Goal: Book appointment/travel/reservation

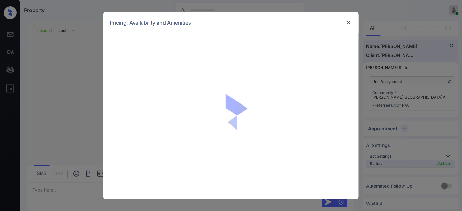
scroll to position [99, 0]
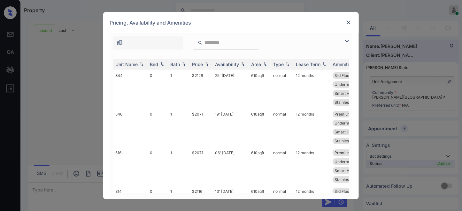
click at [346, 39] on img at bounding box center [347, 41] width 8 height 8
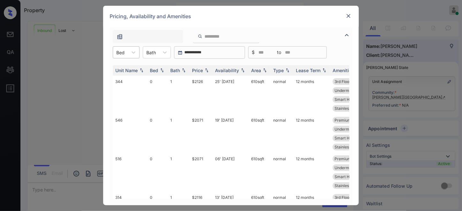
click at [125, 49] on div at bounding box center [120, 52] width 8 height 7
click at [128, 67] on div "0" at bounding box center [126, 67] width 27 height 11
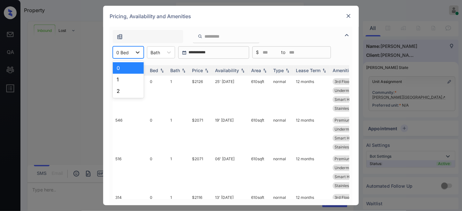
click at [132, 51] on div at bounding box center [137, 52] width 11 height 11
click at [199, 72] on div "Price" at bounding box center [197, 70] width 11 height 5
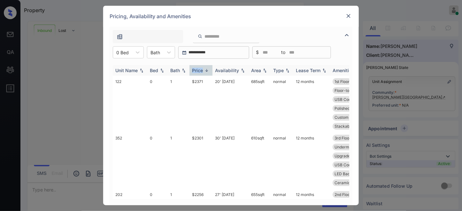
click at [199, 71] on div "Price" at bounding box center [197, 70] width 11 height 5
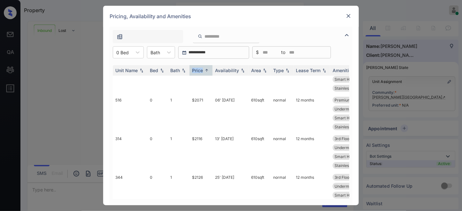
scroll to position [0, 0]
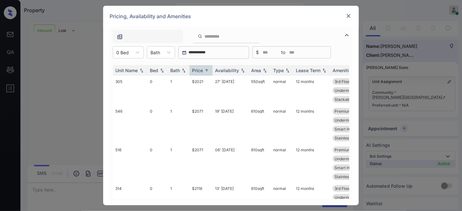
click at [322, 23] on div "Pricing, Availability and Amenities" at bounding box center [230, 16] width 255 height 21
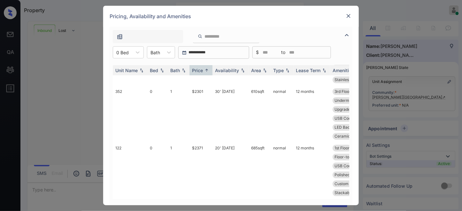
scroll to position [351, 0]
click at [134, 47] on div at bounding box center [137, 52] width 11 height 11
click at [133, 77] on div "1" at bounding box center [128, 79] width 31 height 11
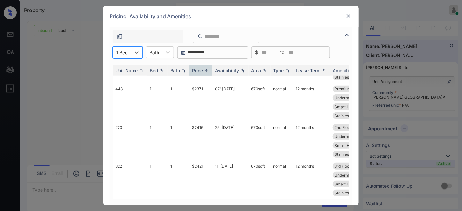
scroll to position [0, 0]
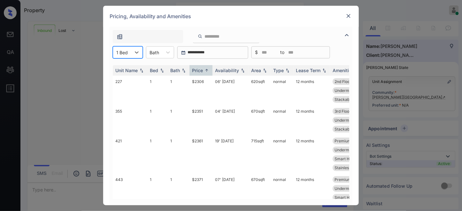
click at [313, 21] on div "Pricing, Availability and Amenities" at bounding box center [230, 16] width 255 height 21
click at [346, 16] on img at bounding box center [348, 16] width 6 height 6
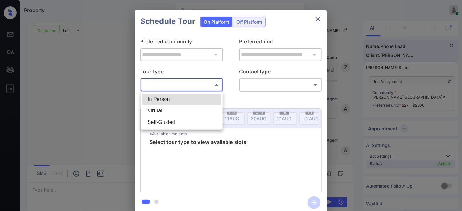
scroll to position [1640, 0]
click at [196, 98] on li "In Person" at bounding box center [181, 99] width 79 height 11
type input "********"
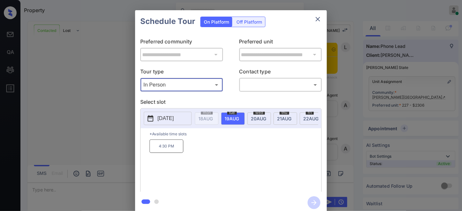
click at [164, 116] on p "2025-08-19" at bounding box center [165, 119] width 16 height 8
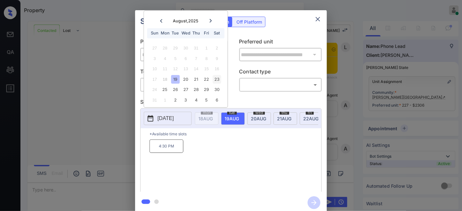
click at [213, 78] on div "23" at bounding box center [216, 79] width 9 height 9
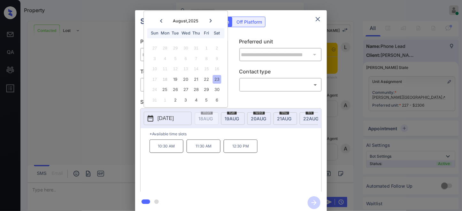
click at [321, 21] on icon "close" at bounding box center [318, 19] width 8 height 8
